Goal: Information Seeking & Learning: Learn about a topic

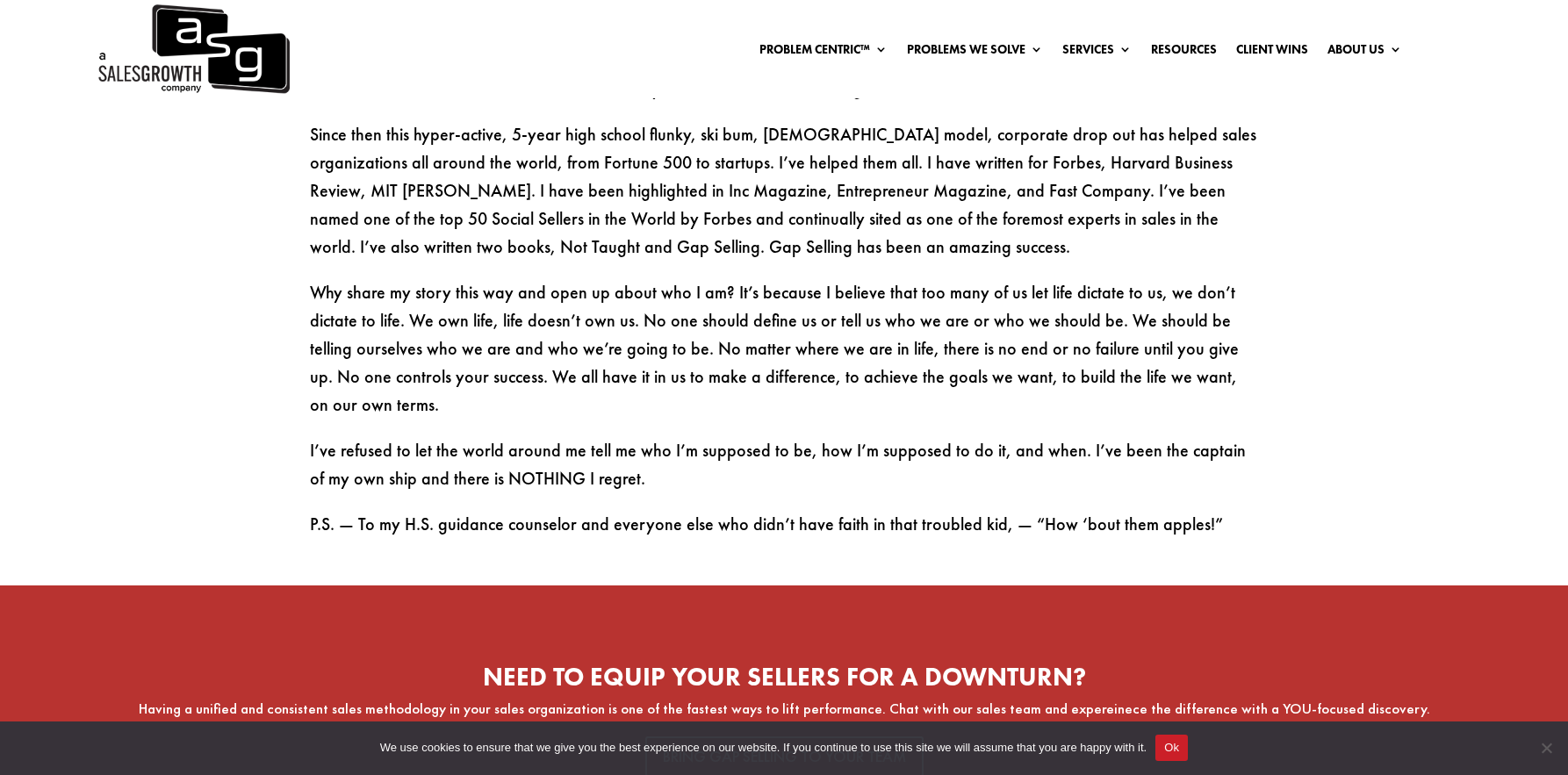
scroll to position [2457, 0]
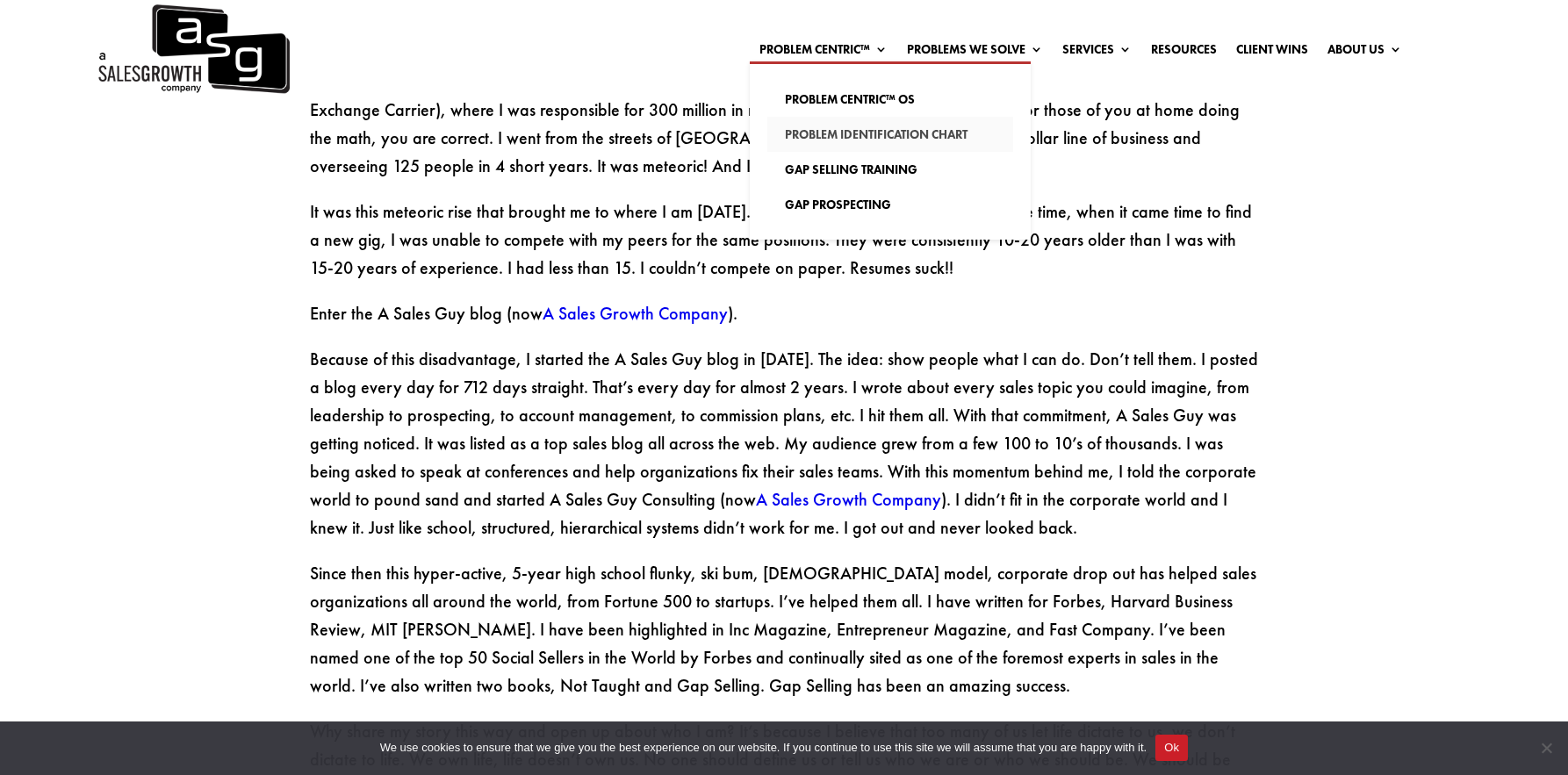
click at [840, 128] on link "Problem Identification Chart" at bounding box center [890, 133] width 246 height 35
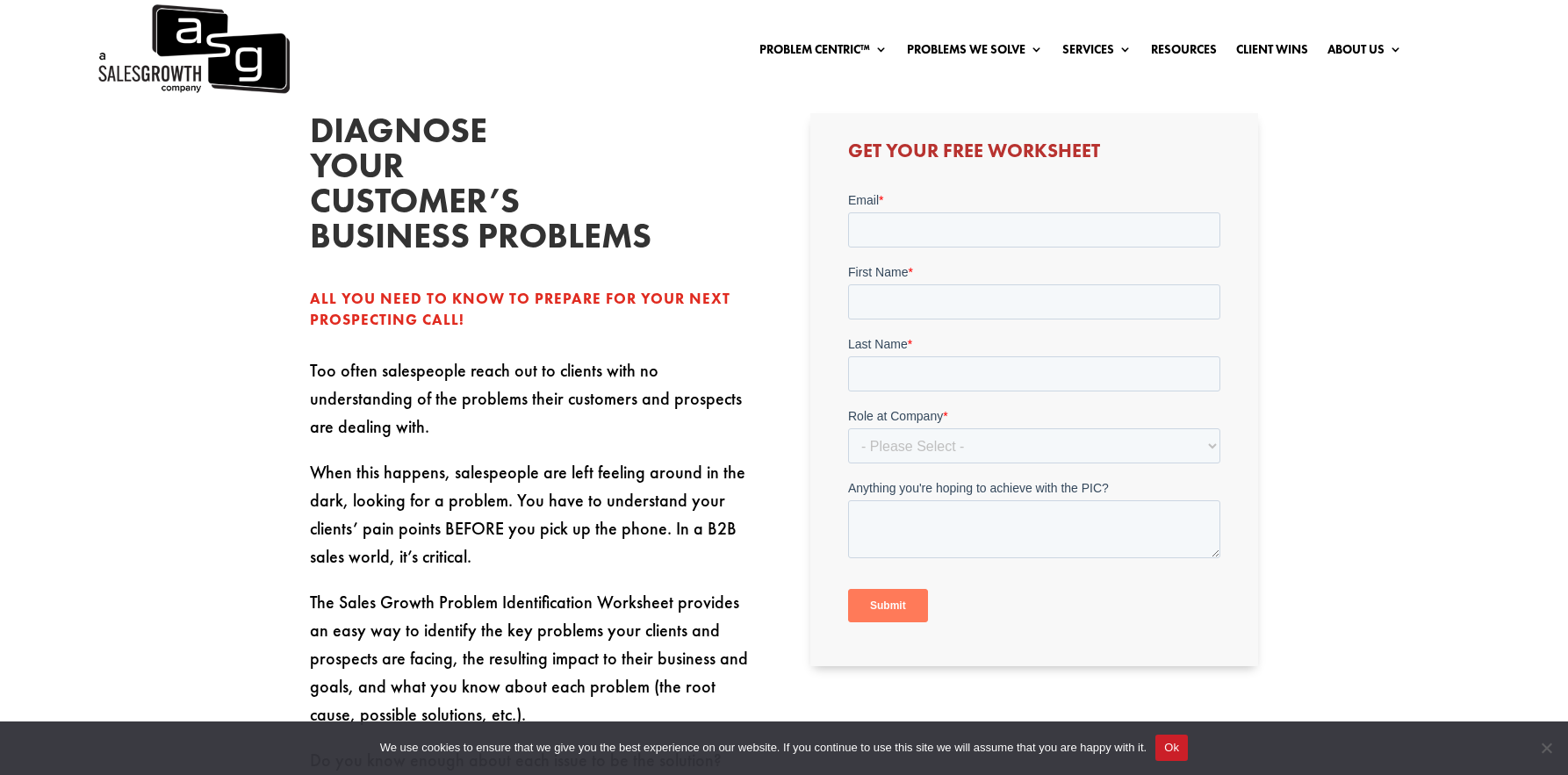
scroll to position [176, 0]
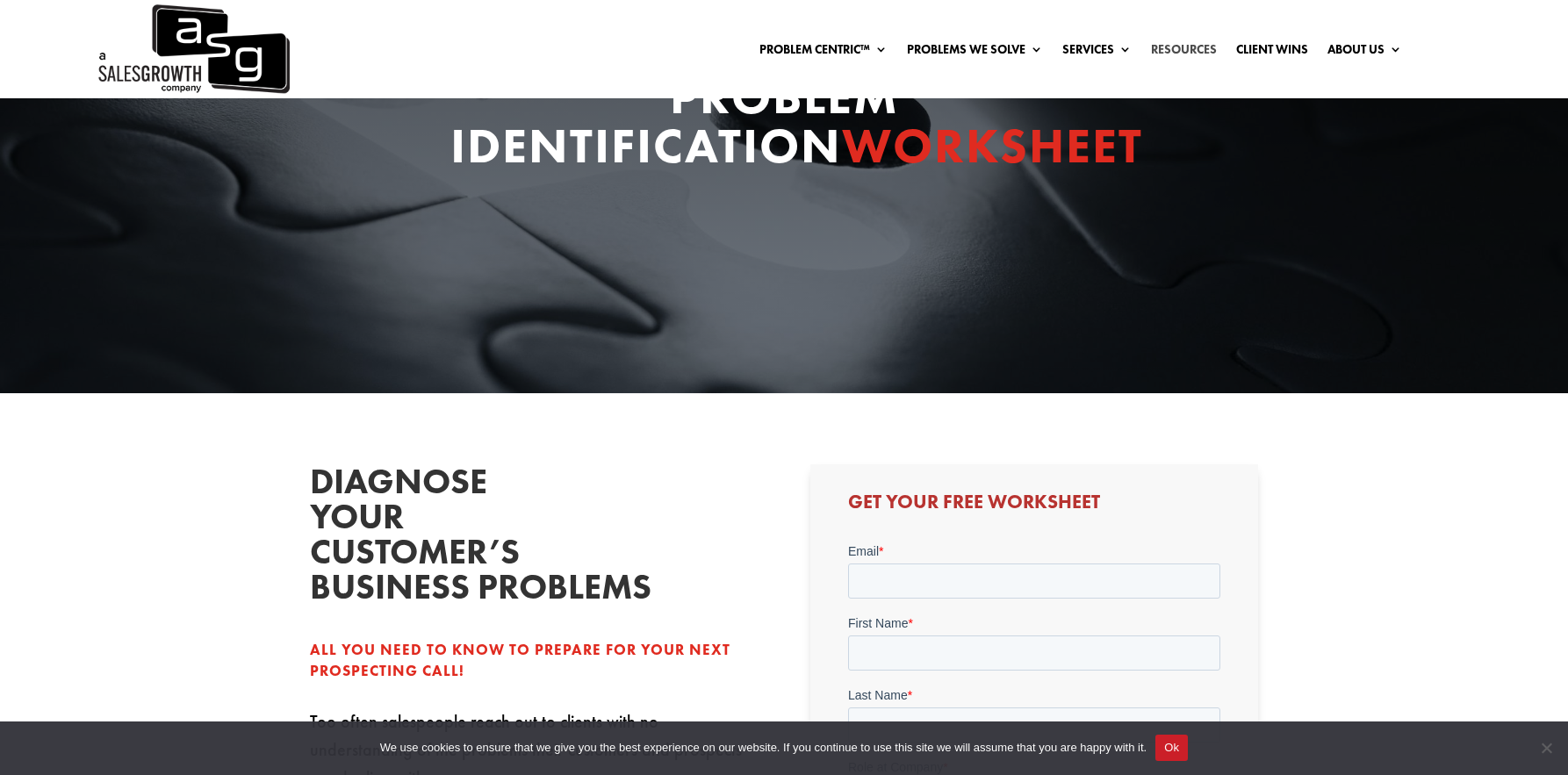
click at [1172, 56] on link "Resources" at bounding box center [1183, 52] width 66 height 19
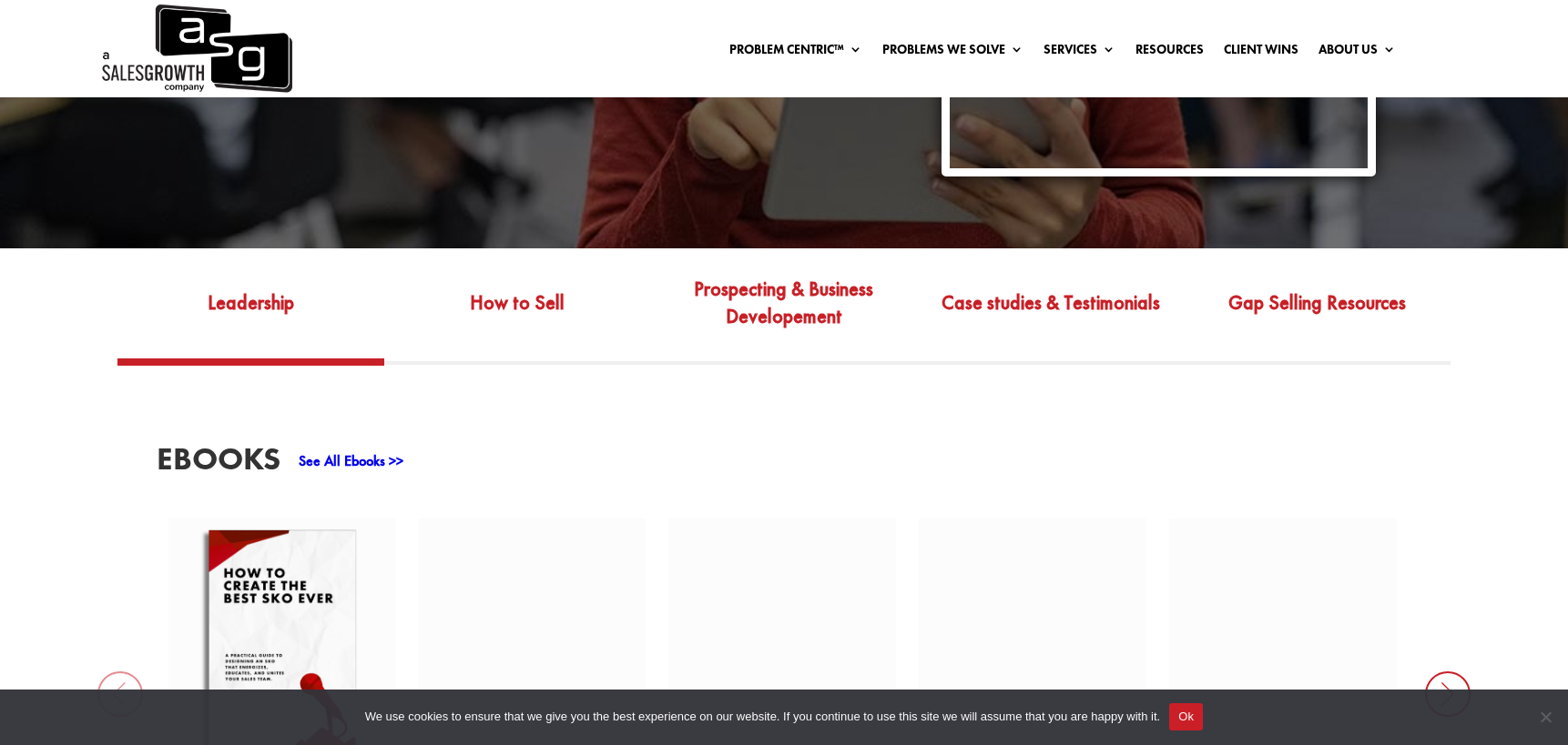
scroll to position [590, 0]
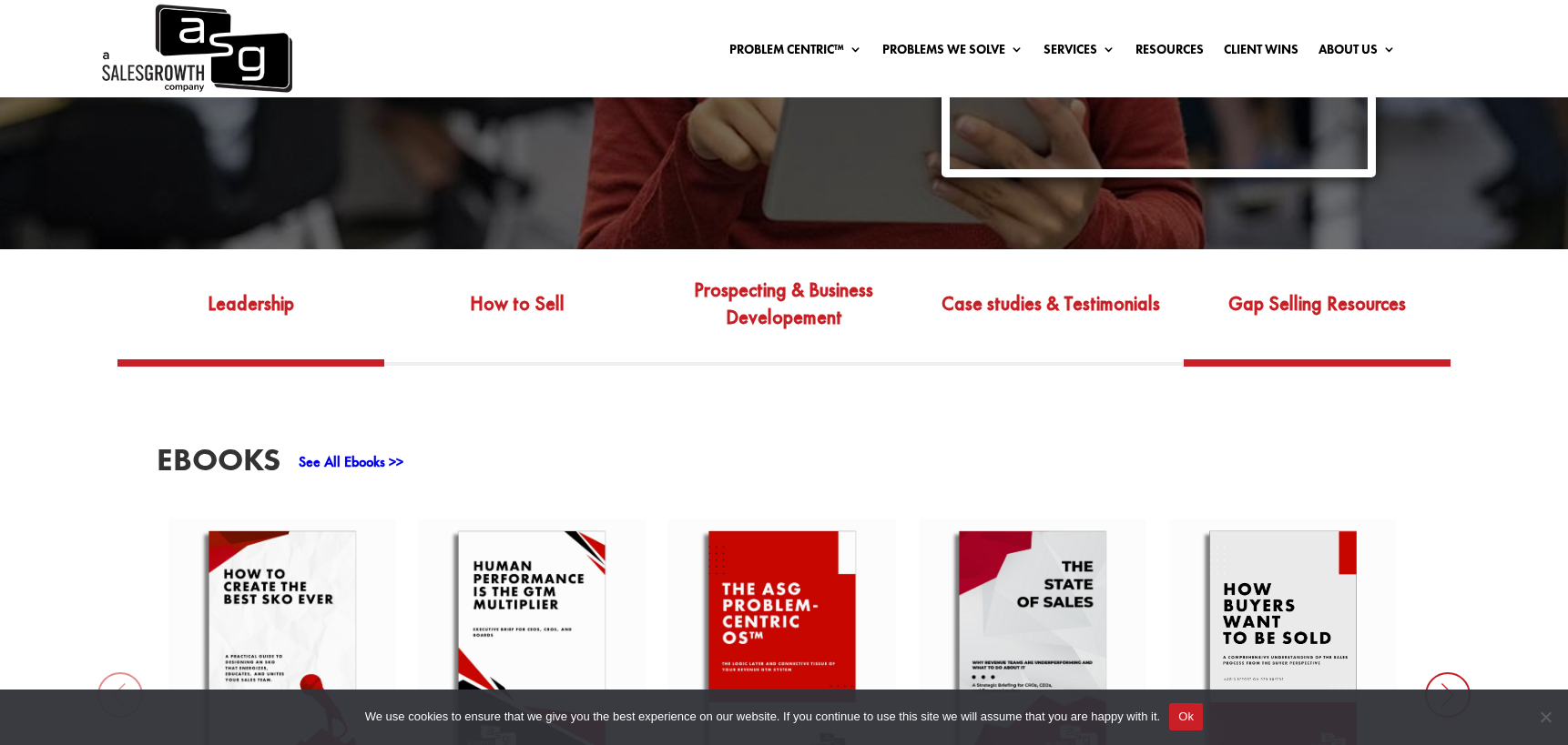
click at [1308, 284] on link "Gap Selling Resources" at bounding box center [1316, 317] width 266 height 86
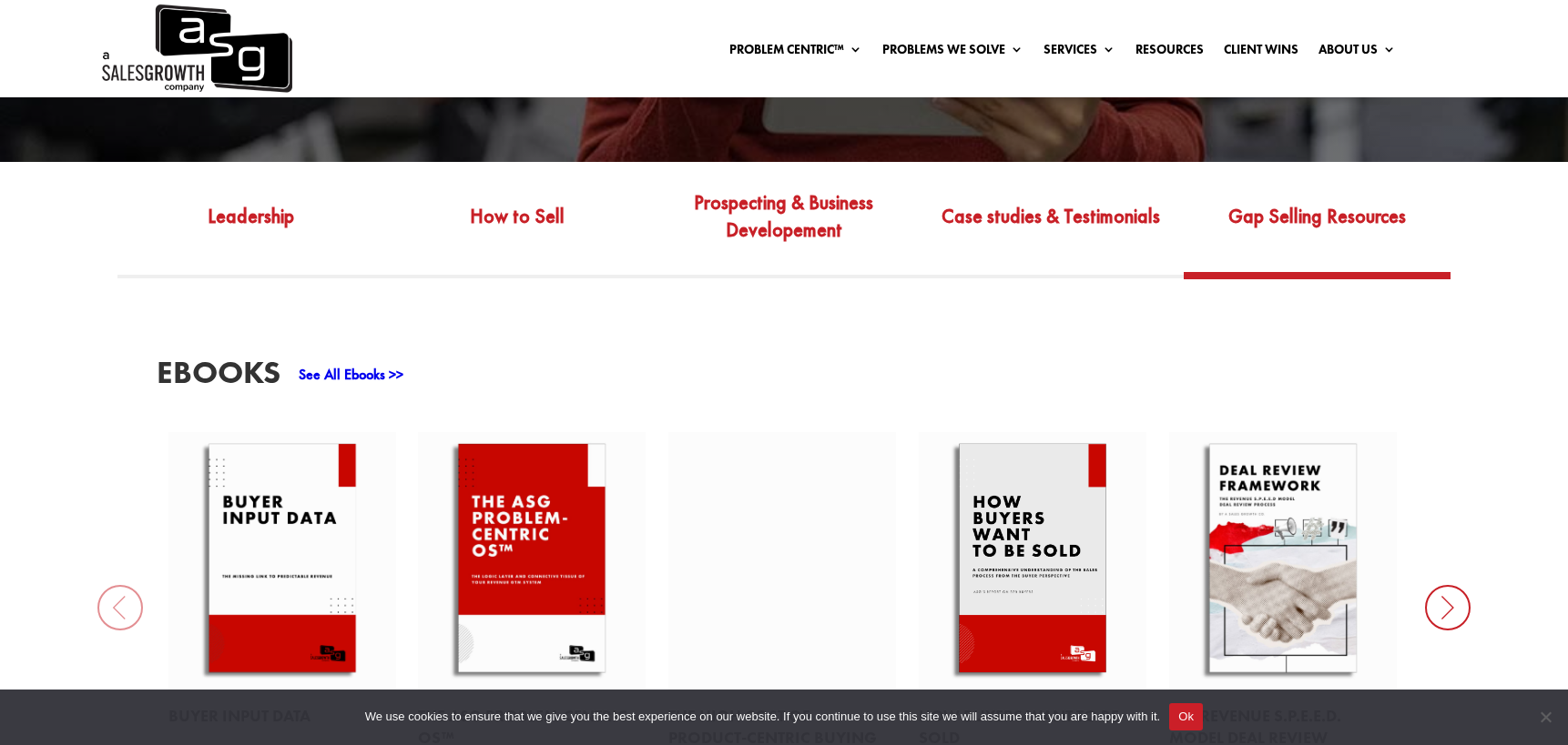
scroll to position [863, 0]
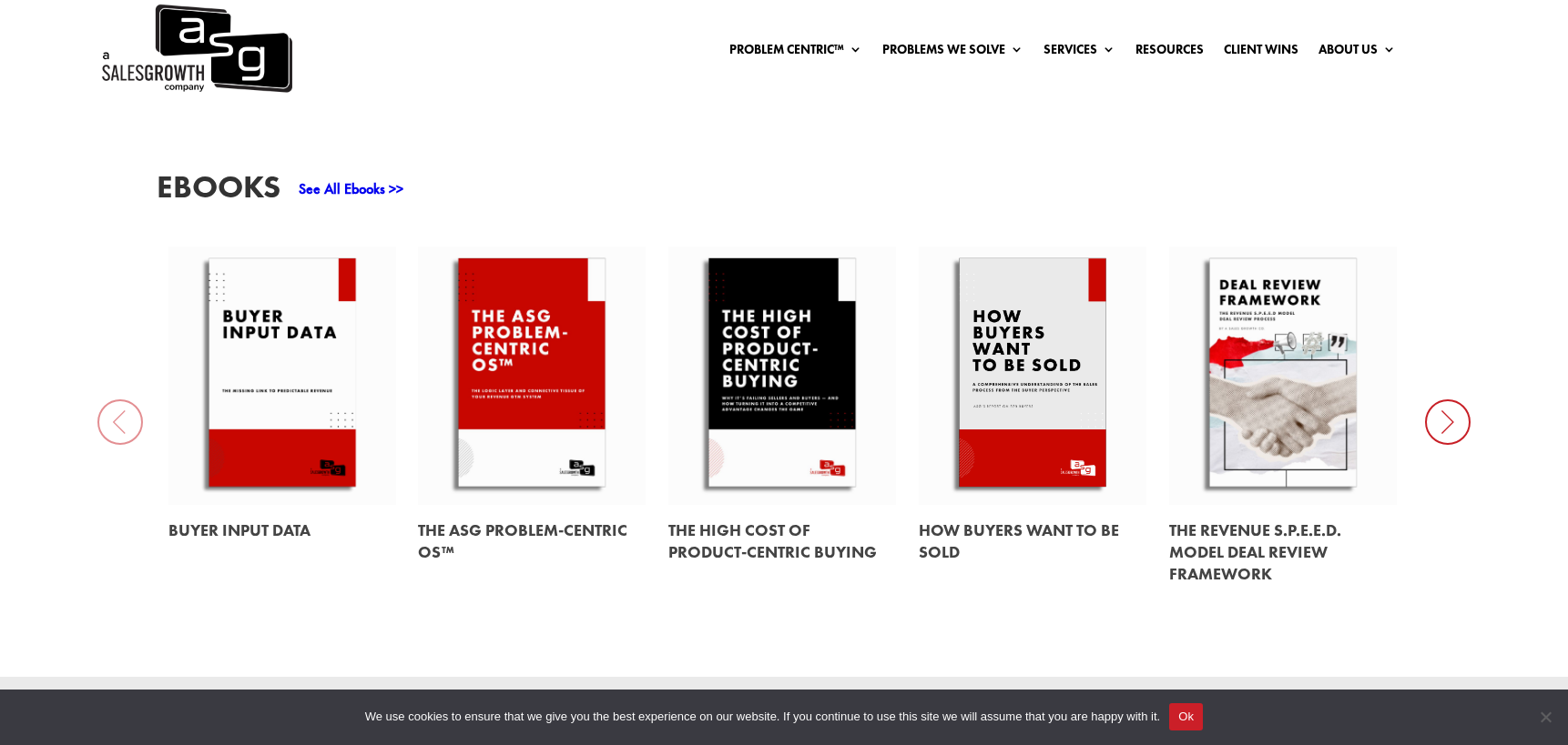
click at [1458, 412] on icon at bounding box center [1447, 422] width 46 height 46
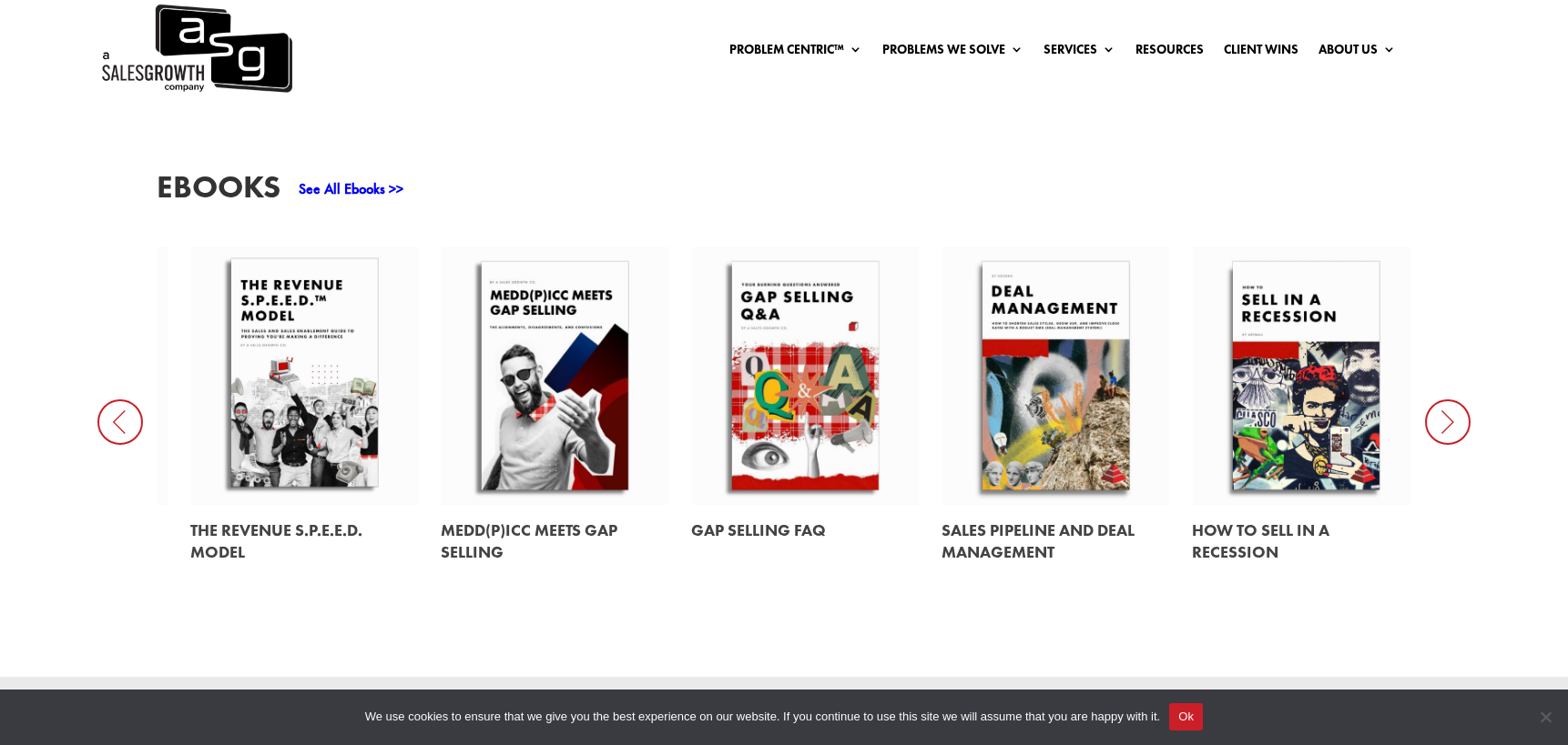
click at [1458, 412] on icon at bounding box center [1447, 422] width 46 height 46
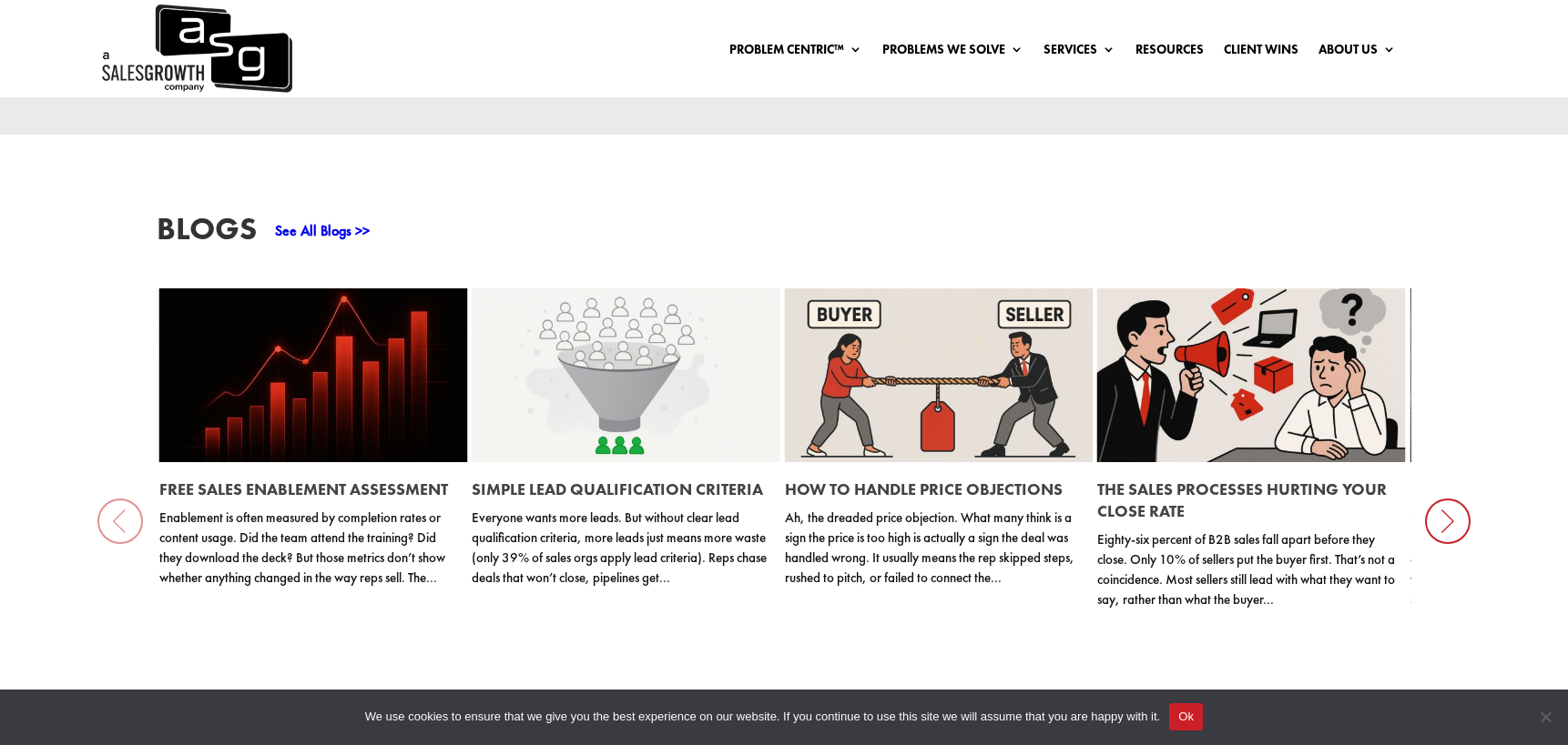
scroll to position [1864, 0]
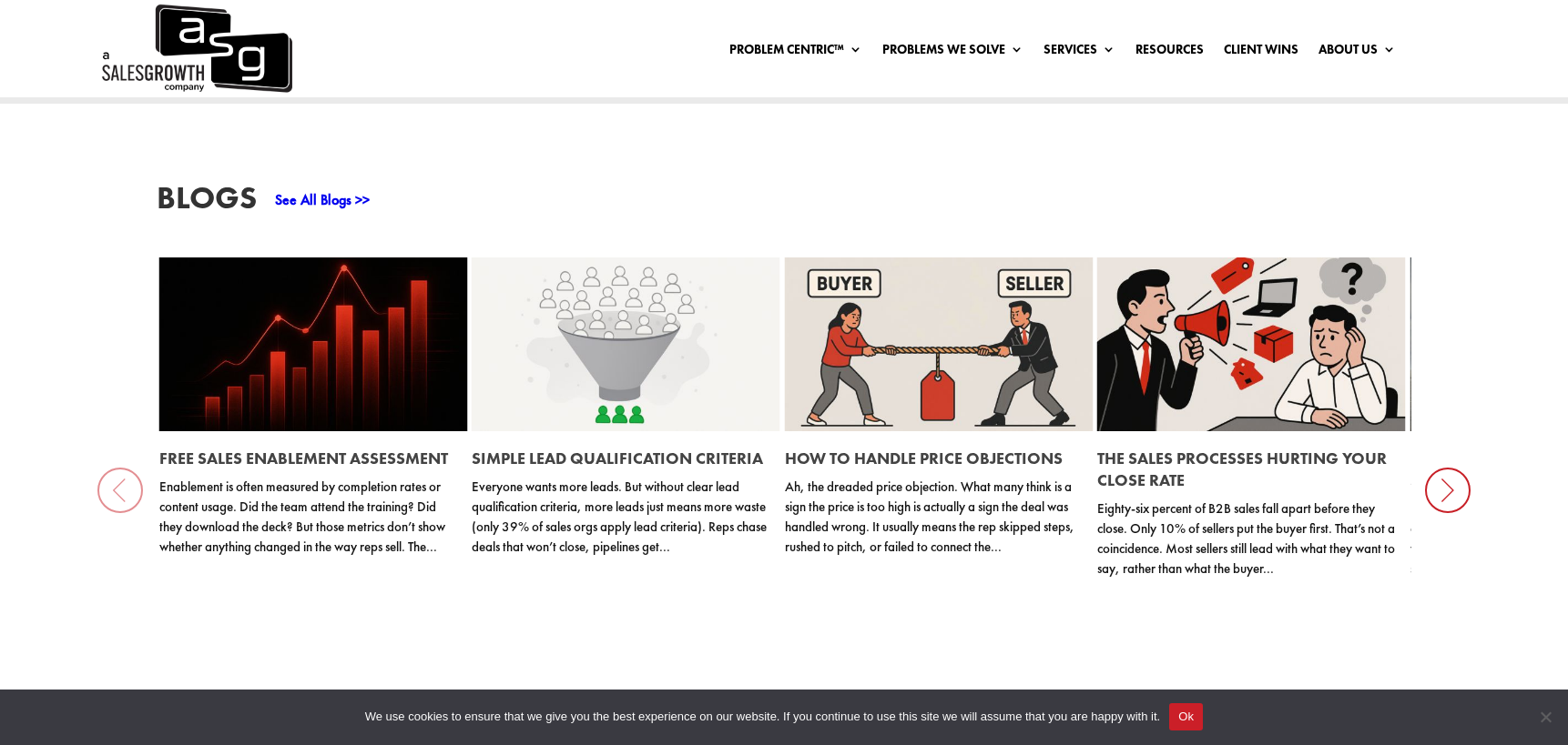
click at [672, 348] on link at bounding box center [626, 344] width 309 height 173
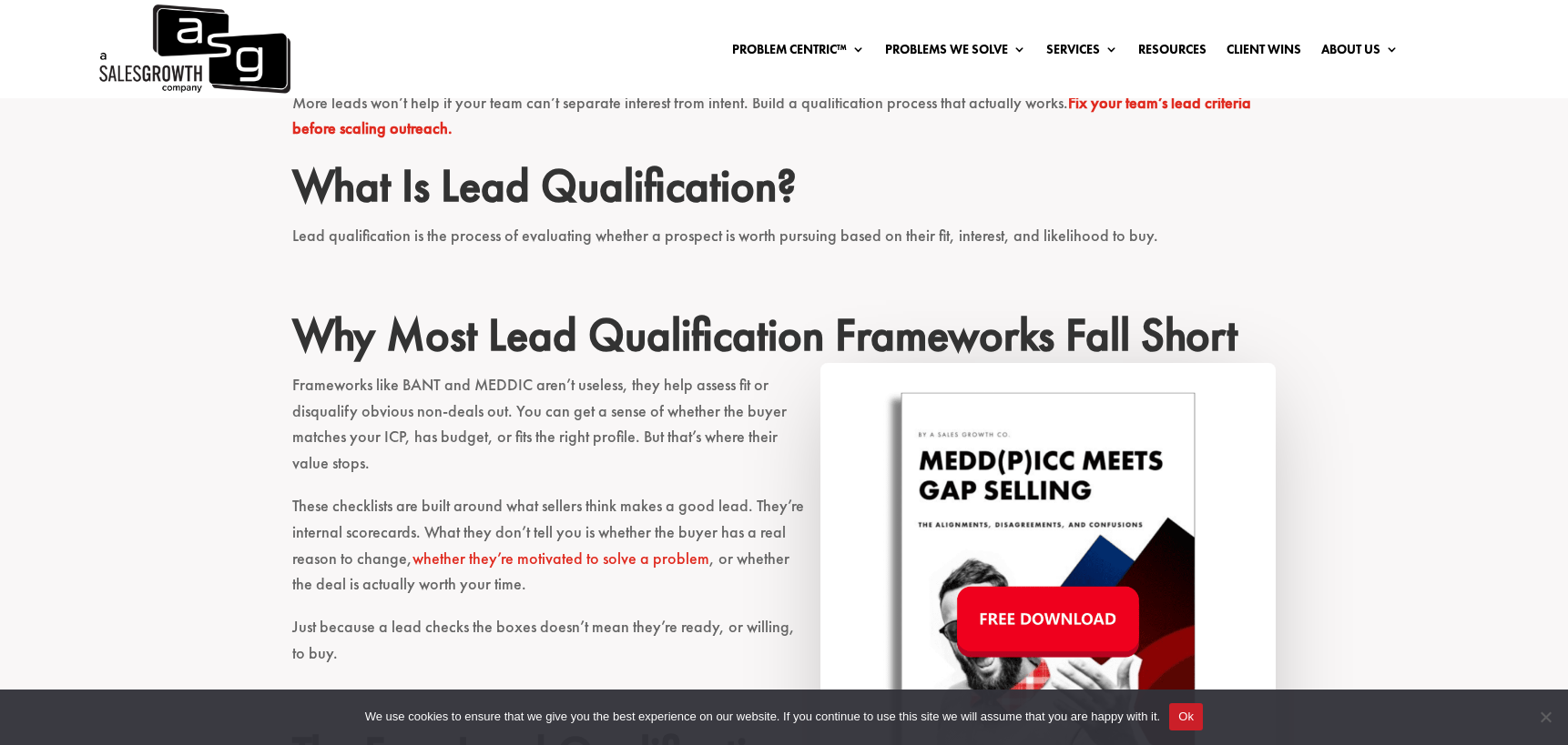
scroll to position [819, 0]
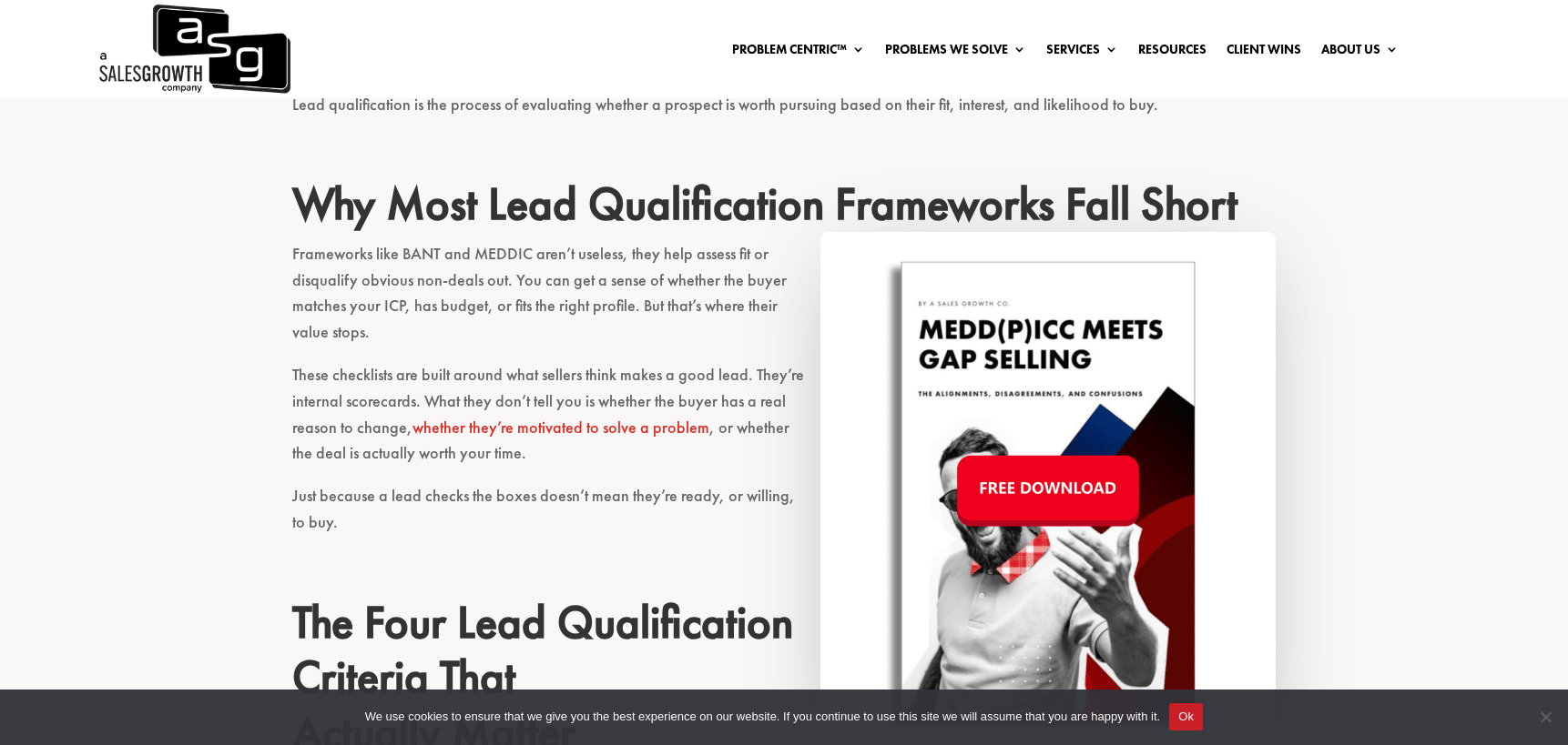
click at [1040, 487] on img at bounding box center [1047, 491] width 455 height 519
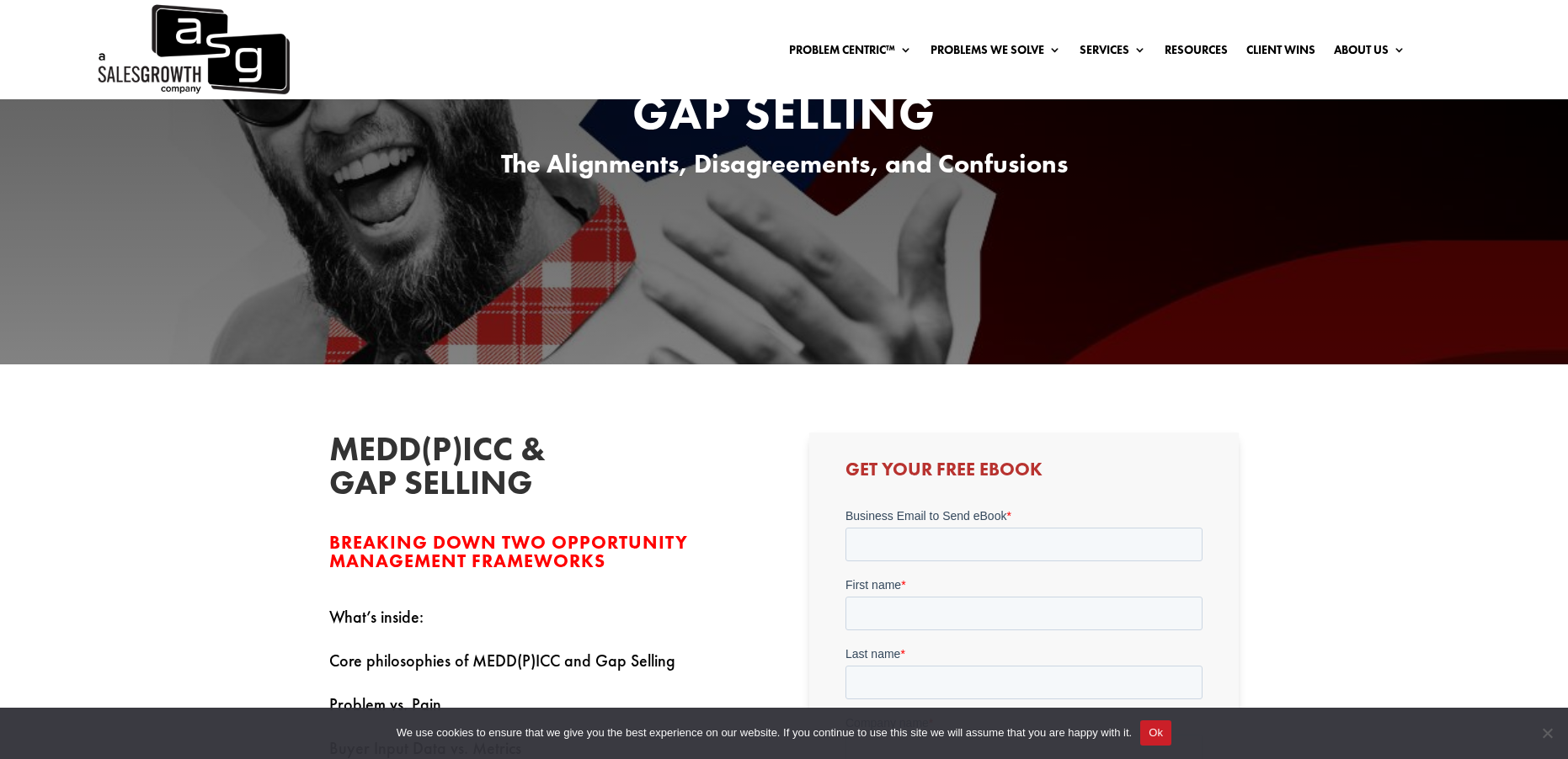
scroll to position [336, 0]
